Goal: Information Seeking & Learning: Learn about a topic

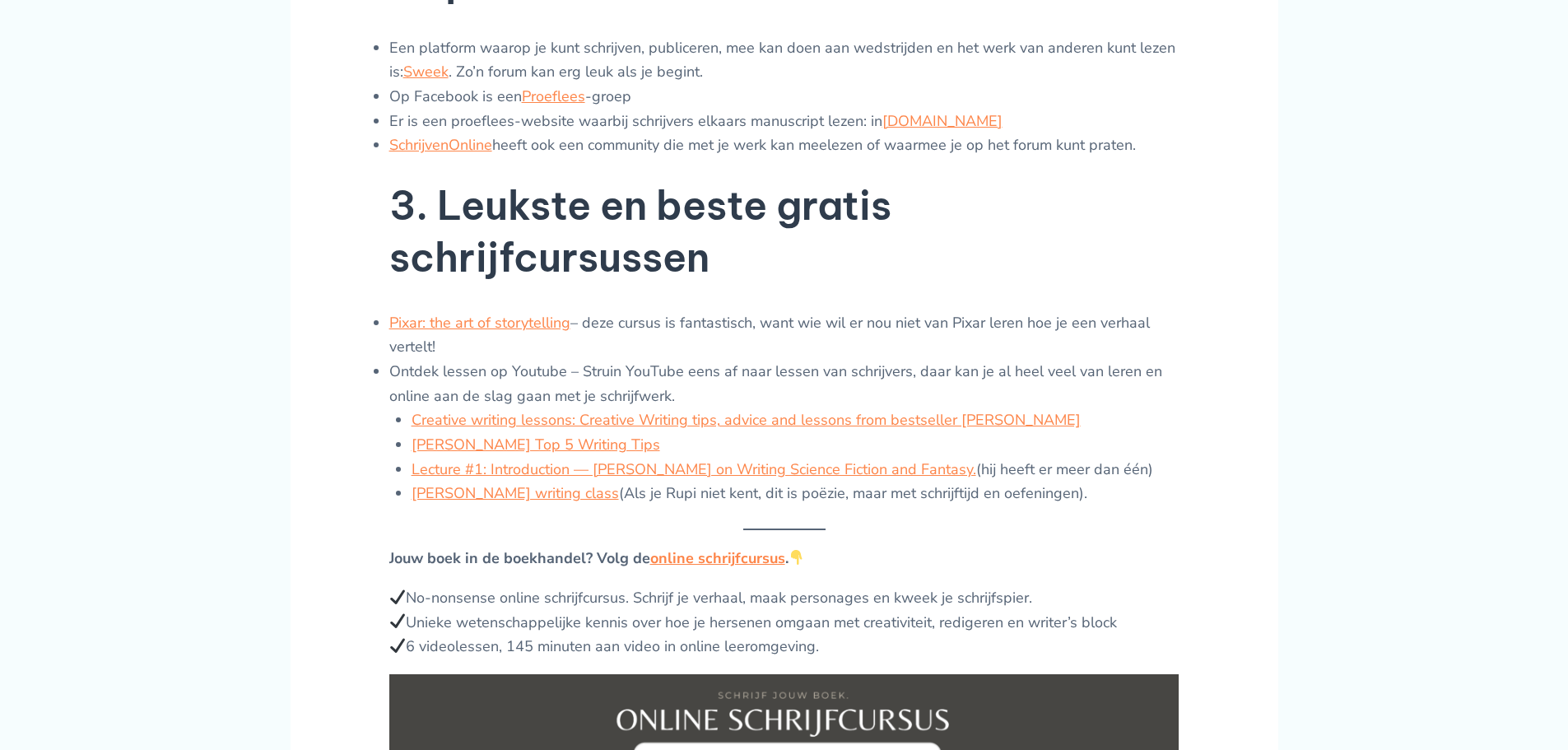
scroll to position [1185, 0]
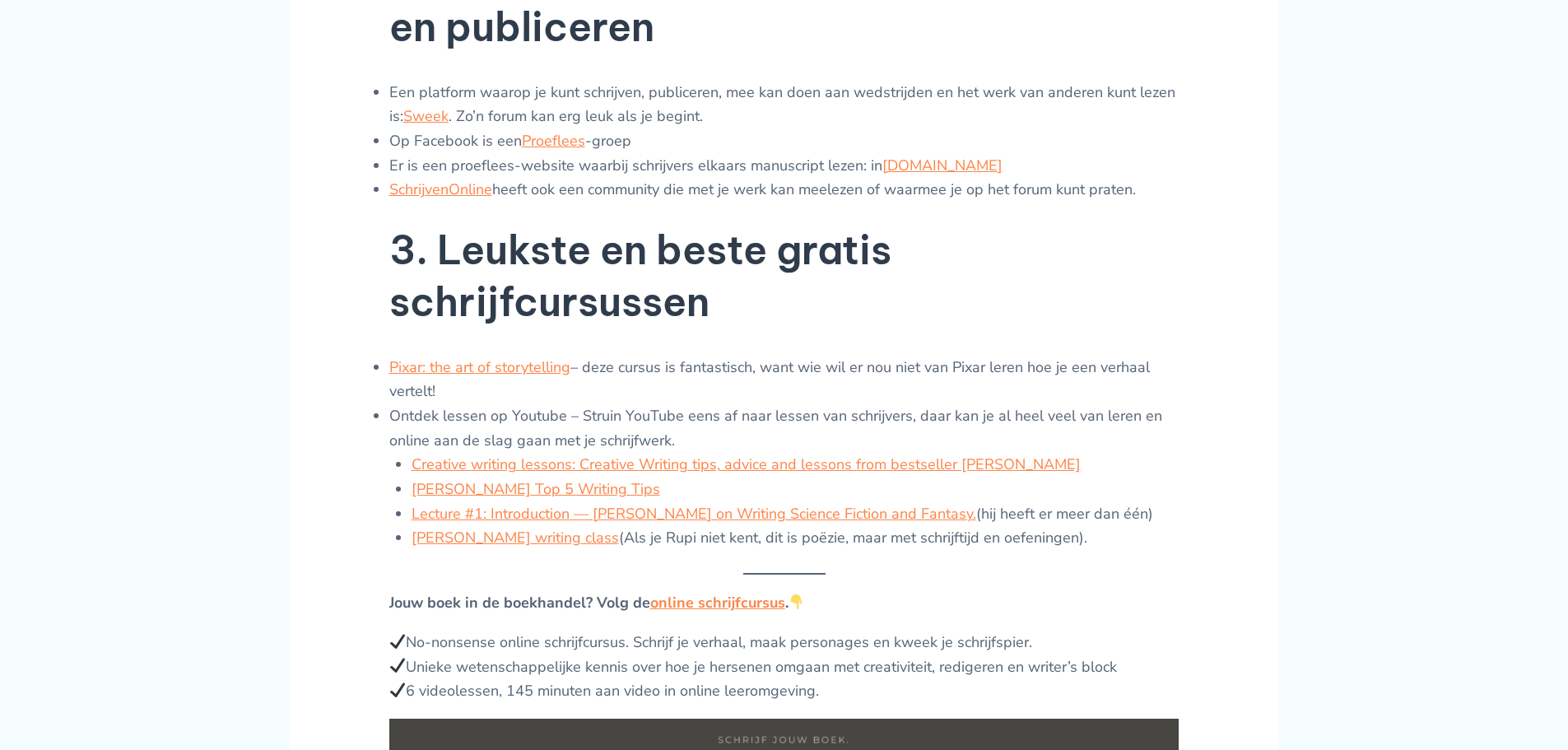
click at [1564, 22] on div "Natuurlijk kun je een boek of een verhaal ook online schrijven, daar zijn genoe…" at bounding box center [784, 734] width 1568 height 2767
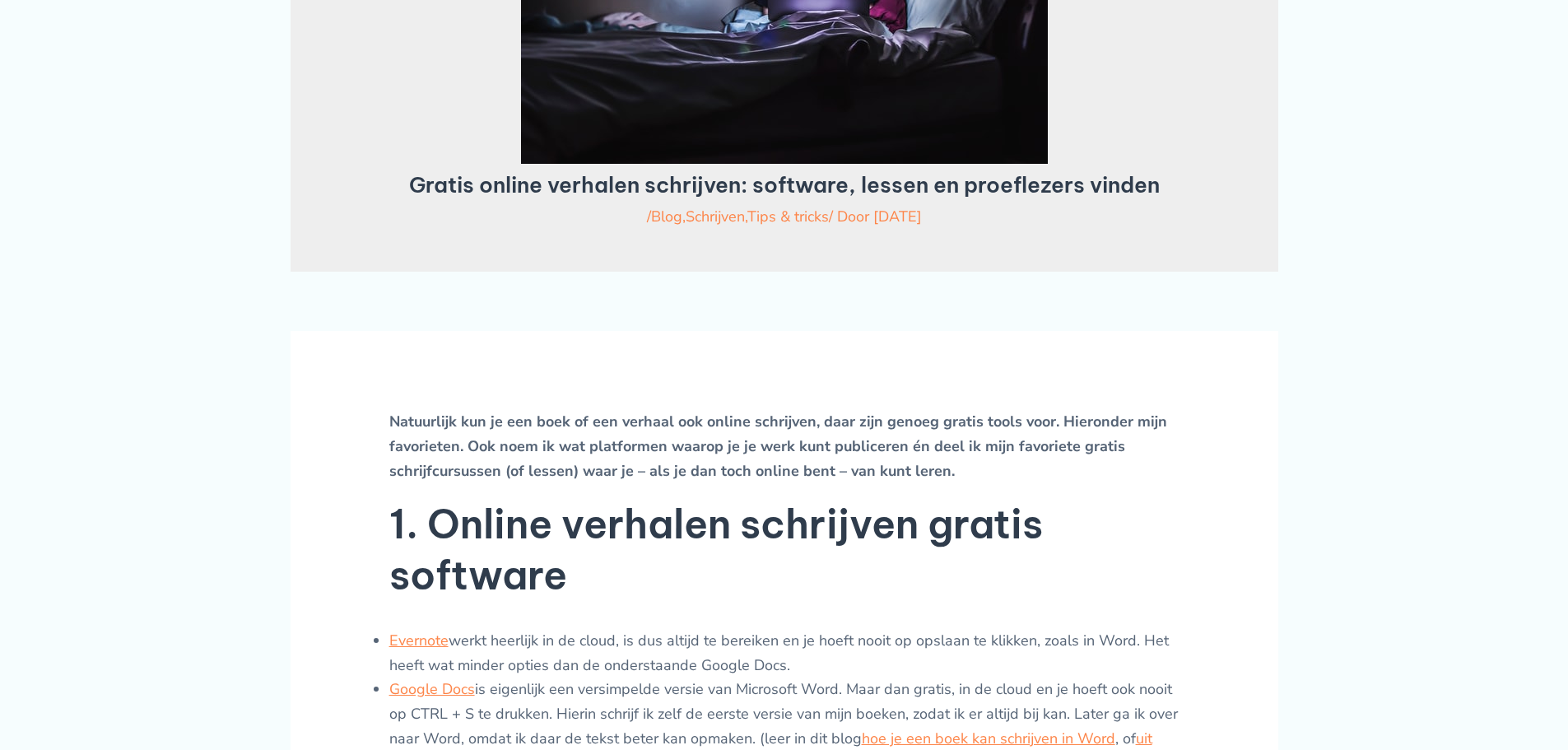
scroll to position [220, 0]
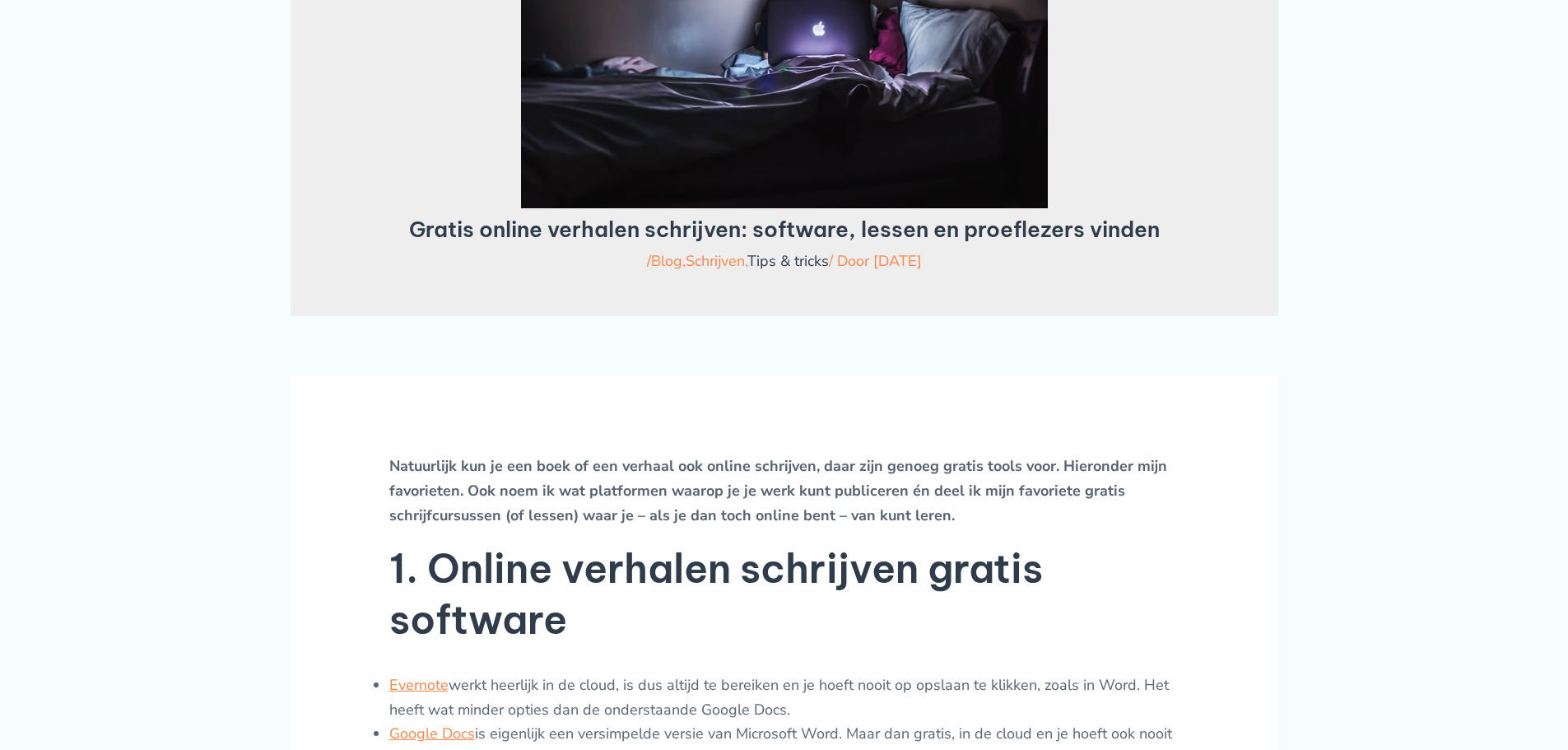
click at [793, 261] on link "Tips & tricks" at bounding box center [788, 261] width 81 height 20
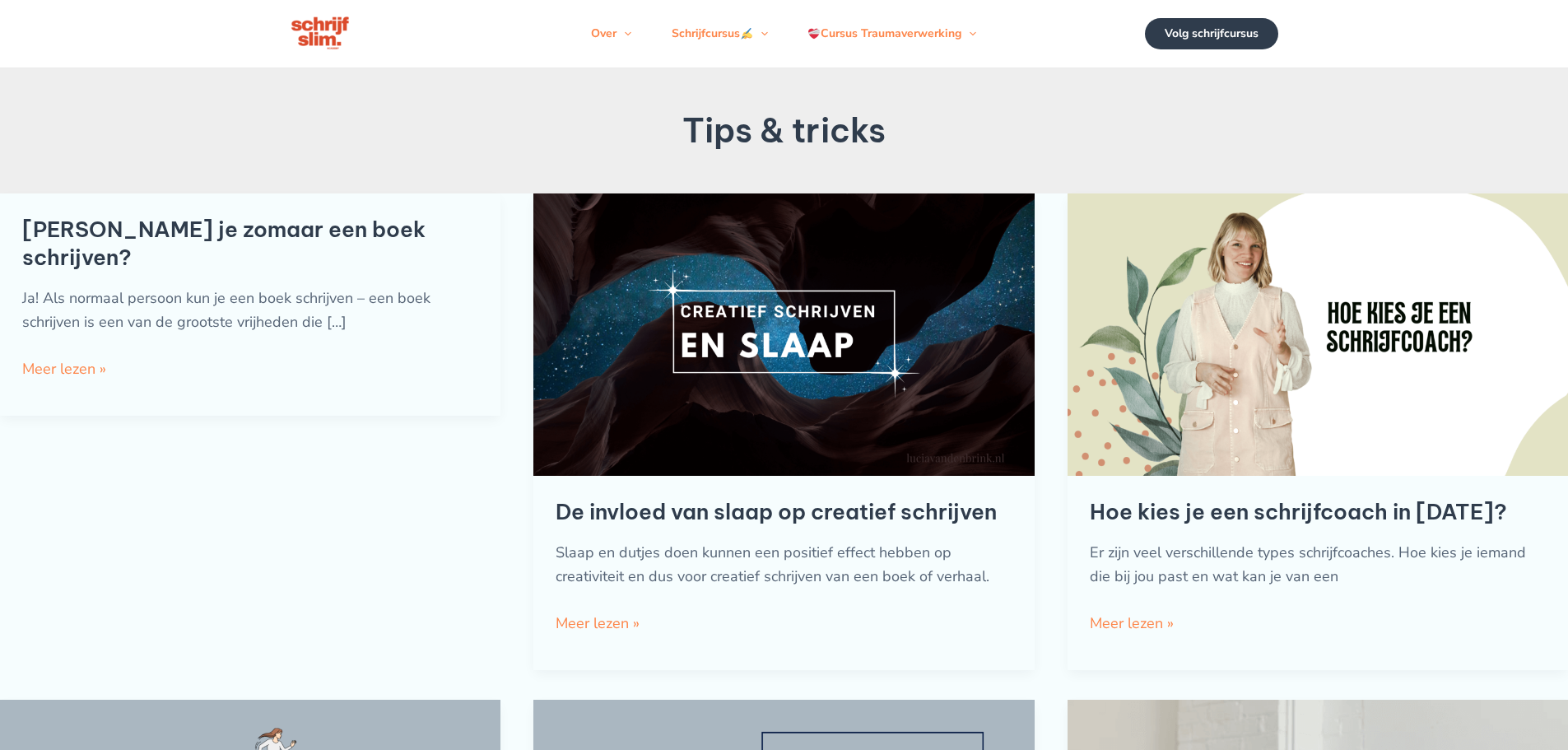
click at [933, 341] on img "Lees: De invloed van slaap op creatief schrijven" at bounding box center [783, 335] width 501 height 282
